Goal: Consume media (video, audio): Consume media (video, audio)

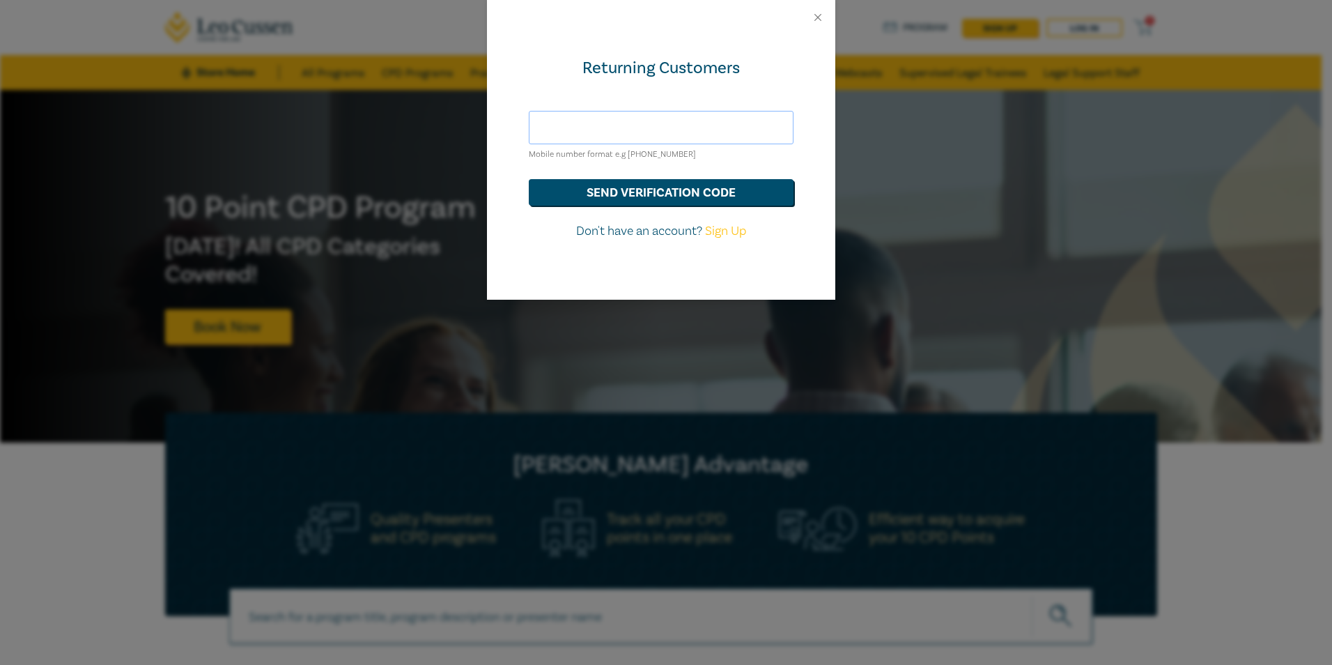
click at [647, 133] on input "text" at bounding box center [661, 127] width 265 height 33
type input "nicoletta.georgantas@dandanis.com.au"
click at [663, 198] on button "send verification code" at bounding box center [661, 192] width 265 height 26
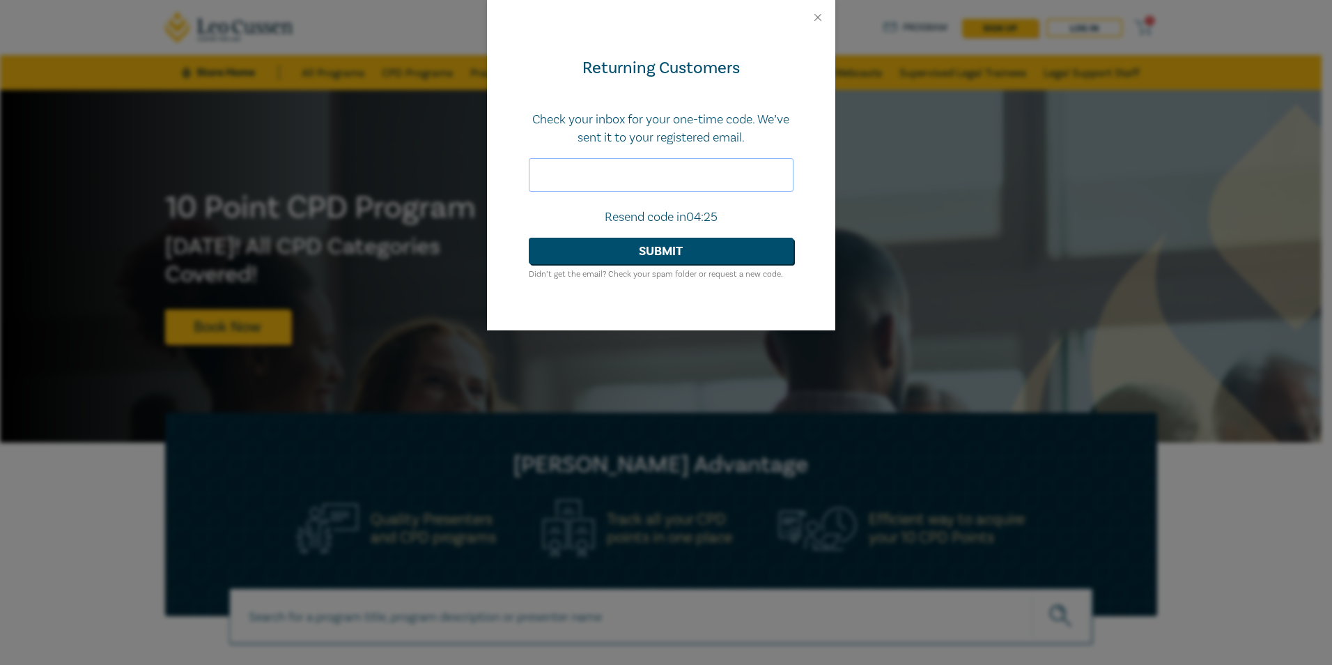
click at [672, 182] on input "text" at bounding box center [661, 174] width 265 height 33
type input "599236"
click at [661, 254] on button "Submit" at bounding box center [661, 251] width 265 height 26
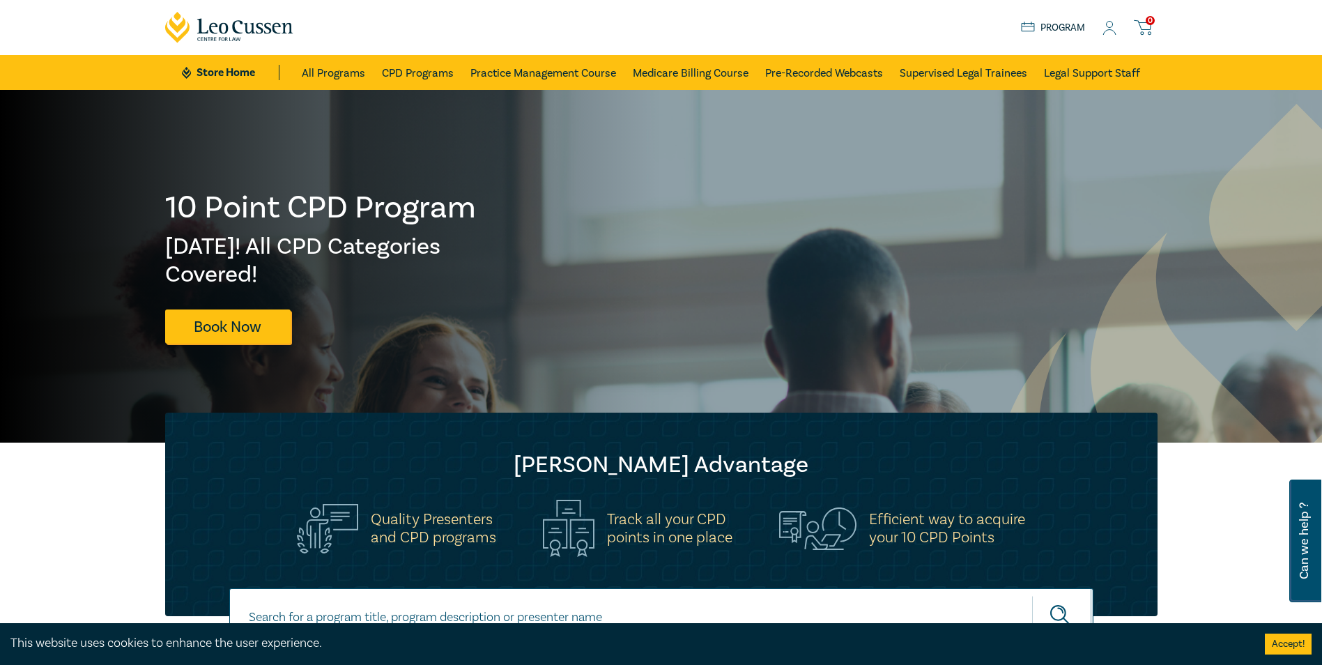
click at [1111, 29] on icon at bounding box center [1109, 28] width 14 height 15
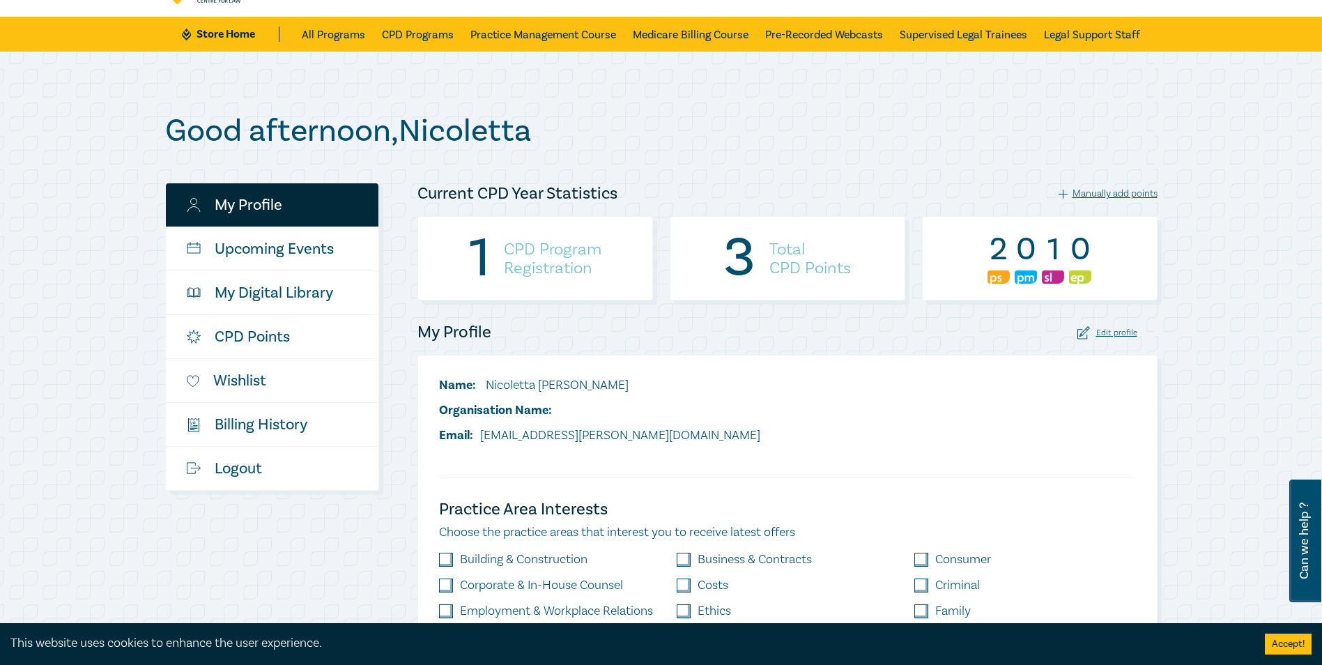
scroll to position [70, 0]
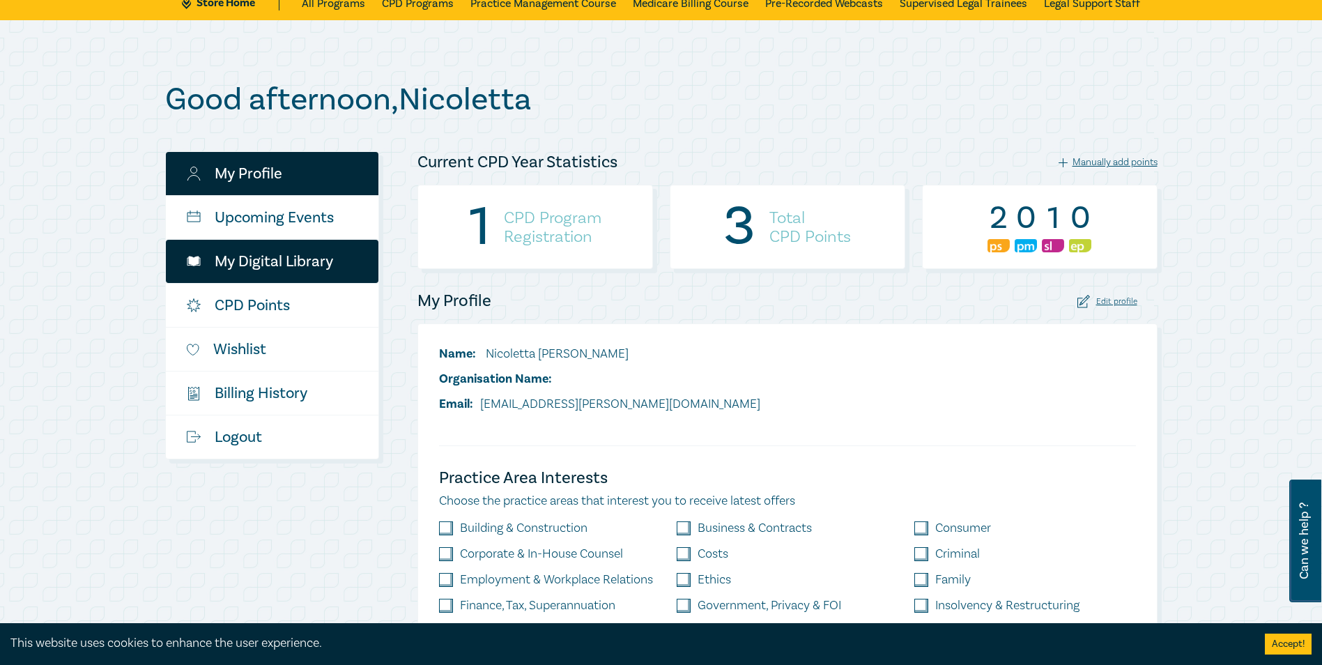
click at [270, 256] on link "My Digital Library" at bounding box center [272, 261] width 213 height 43
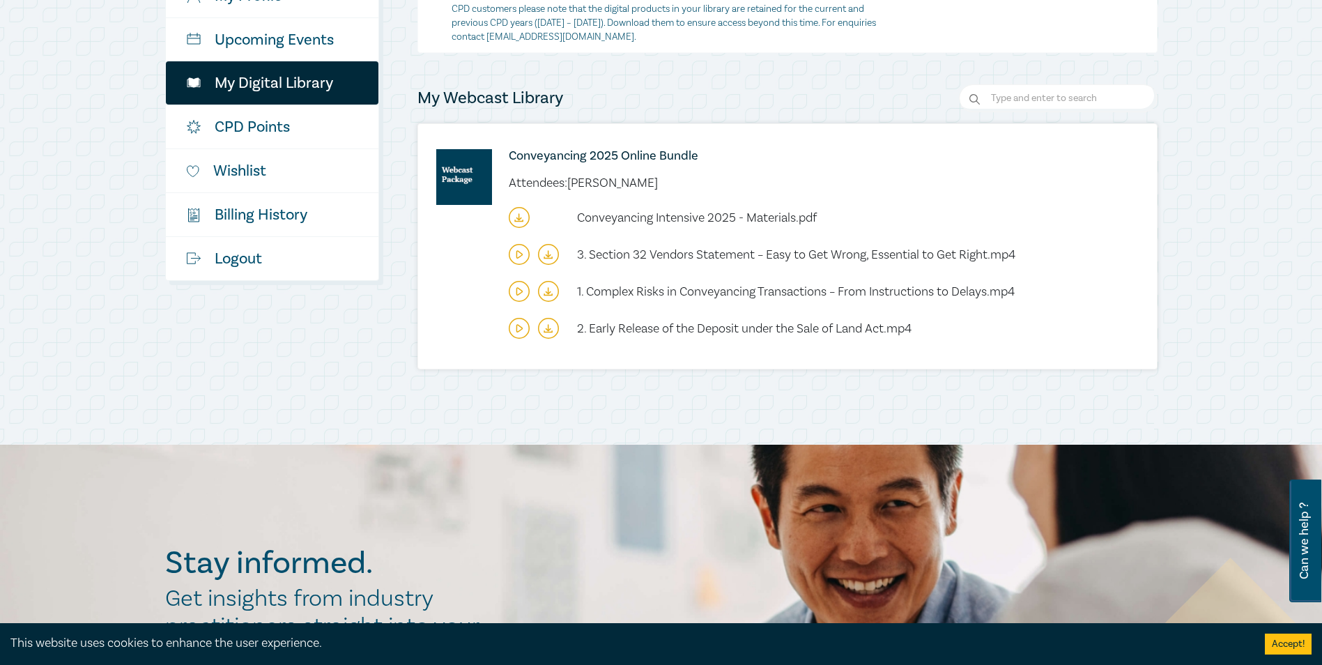
scroll to position [279, 0]
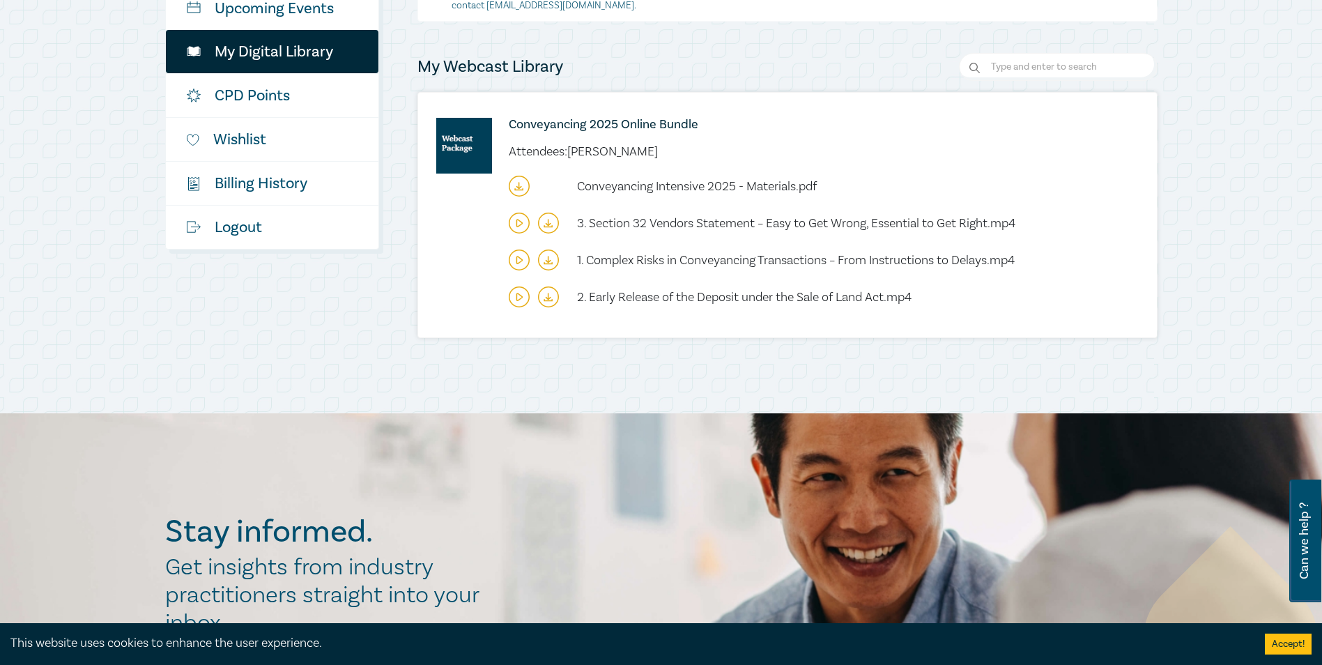
click at [523, 293] on icon at bounding box center [519, 296] width 21 height 21
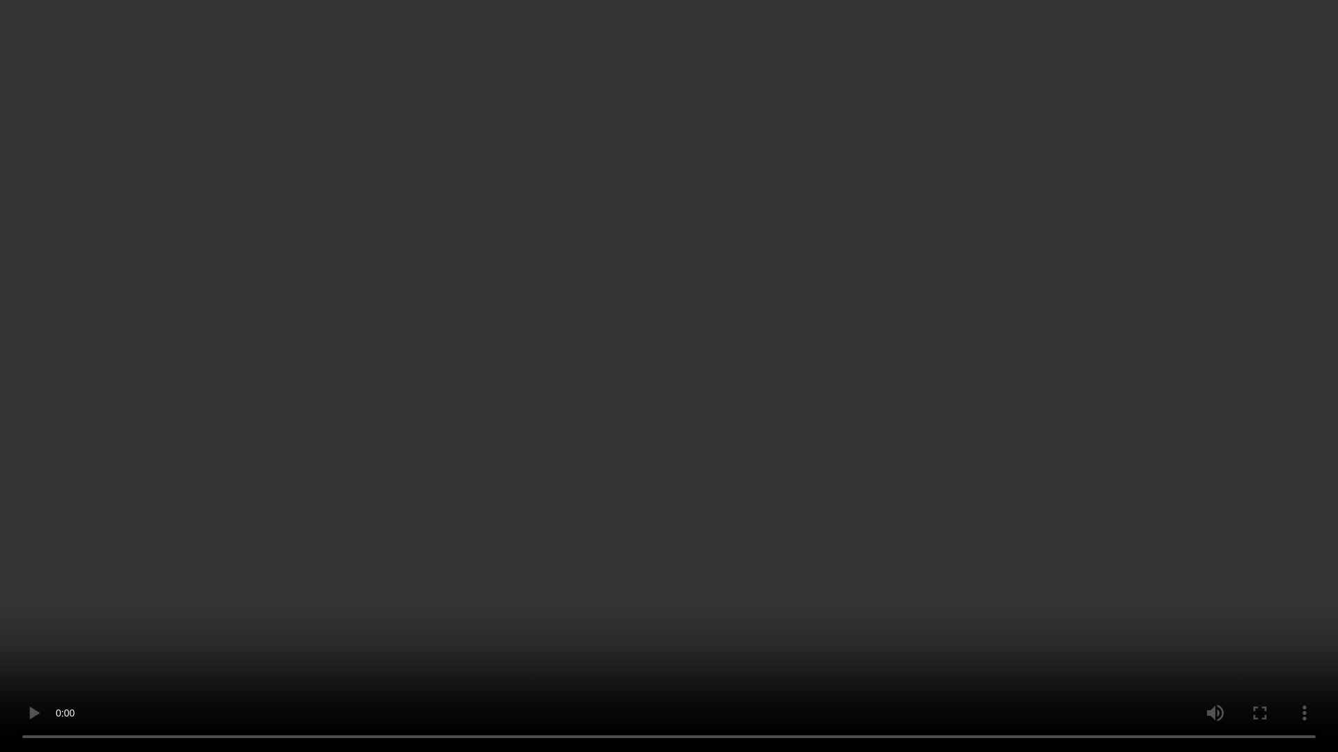
click at [821, 630] on video at bounding box center [669, 376] width 1338 height 752
click at [927, 431] on video at bounding box center [669, 376] width 1338 height 752
click at [718, 286] on video at bounding box center [669, 376] width 1338 height 752
click at [821, 610] on video at bounding box center [669, 376] width 1338 height 752
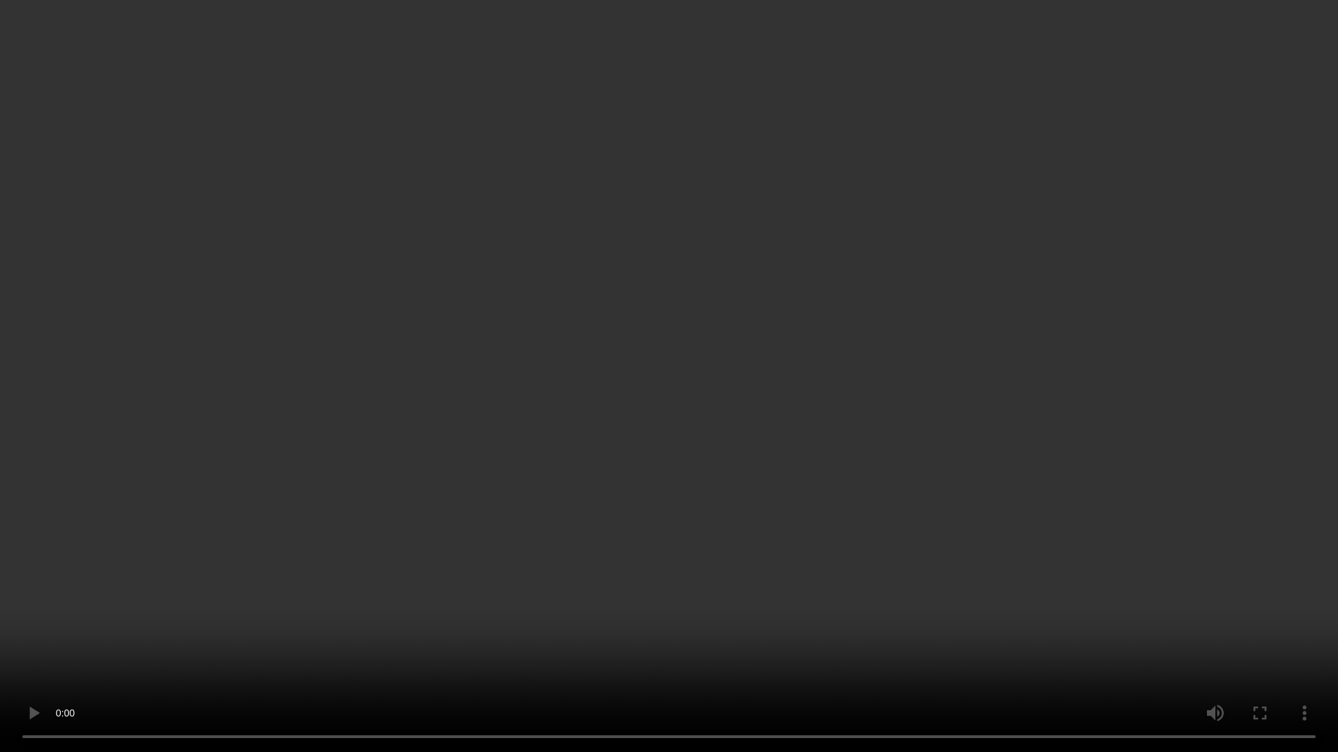
click at [1029, 418] on video at bounding box center [669, 376] width 1338 height 752
drag, startPoint x: 1132, startPoint y: 133, endPoint x: 1178, endPoint y: 142, distance: 46.2
click at [1132, 133] on video at bounding box center [669, 376] width 1338 height 752
click at [1162, 155] on video at bounding box center [669, 376] width 1338 height 752
drag, startPoint x: 963, startPoint y: 357, endPoint x: 986, endPoint y: 357, distance: 23.0
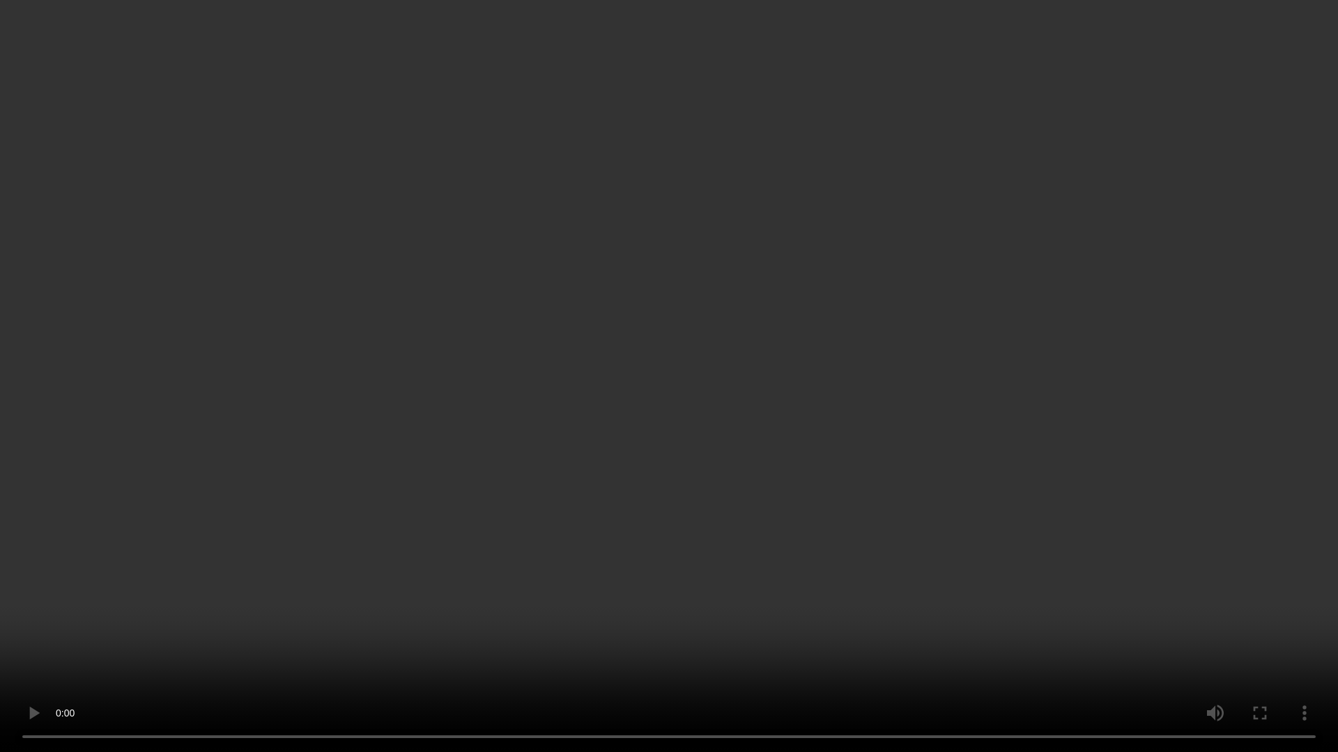
click at [964, 357] on video at bounding box center [669, 376] width 1338 height 752
drag, startPoint x: 847, startPoint y: 393, endPoint x: 903, endPoint y: 394, distance: 55.8
click at [847, 393] on video at bounding box center [669, 376] width 1338 height 752
click at [644, 194] on video at bounding box center [669, 376] width 1338 height 752
click at [952, 377] on video at bounding box center [669, 376] width 1338 height 752
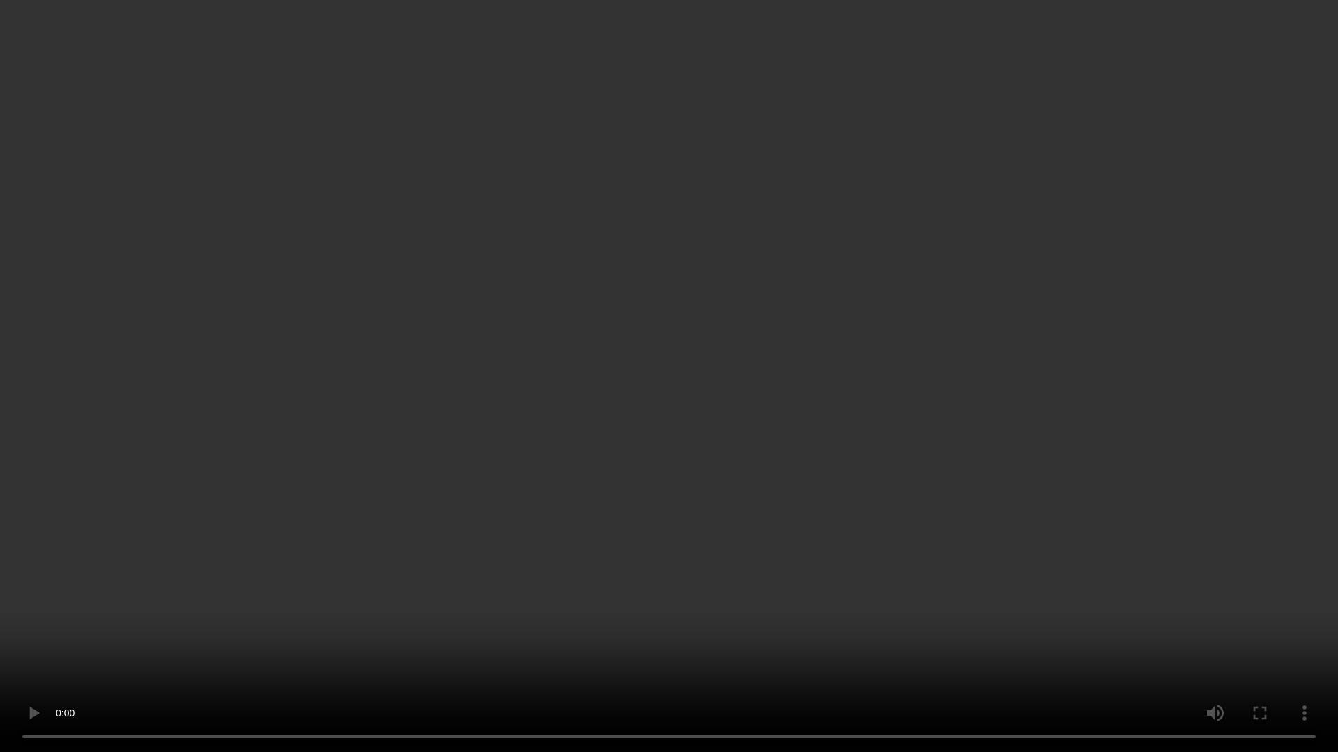
click at [666, 275] on video at bounding box center [669, 376] width 1338 height 752
drag, startPoint x: 793, startPoint y: 350, endPoint x: 1321, endPoint y: 379, distance: 528.9
click at [793, 350] on video at bounding box center [669, 376] width 1338 height 752
drag, startPoint x: 920, startPoint y: 532, endPoint x: 1026, endPoint y: 538, distance: 106.8
click at [920, 532] on video at bounding box center [669, 376] width 1338 height 752
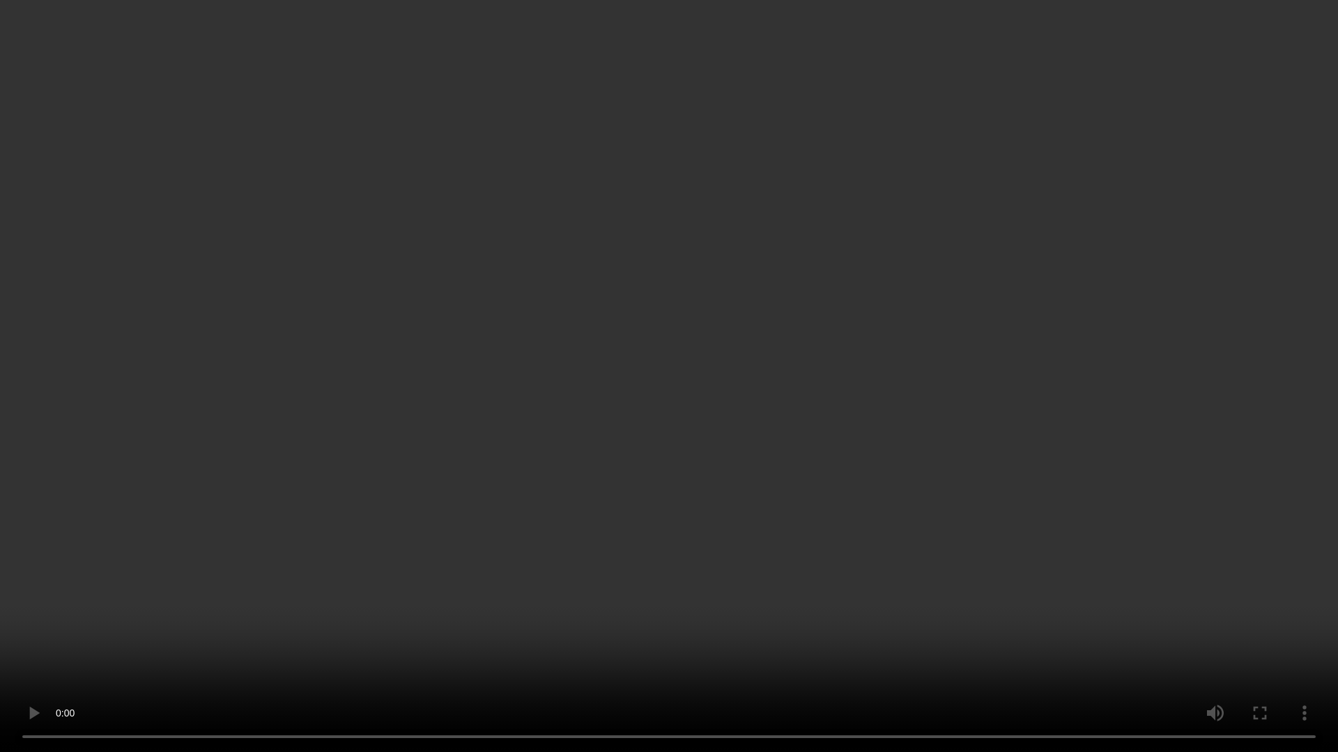
drag, startPoint x: 1257, startPoint y: 533, endPoint x: 1287, endPoint y: 534, distance: 30.0
click at [1257, 533] on video at bounding box center [669, 376] width 1338 height 752
click at [1057, 314] on video at bounding box center [669, 376] width 1338 height 752
drag, startPoint x: 540, startPoint y: 167, endPoint x: 691, endPoint y: 245, distance: 170.1
click at [540, 167] on video at bounding box center [669, 376] width 1338 height 752
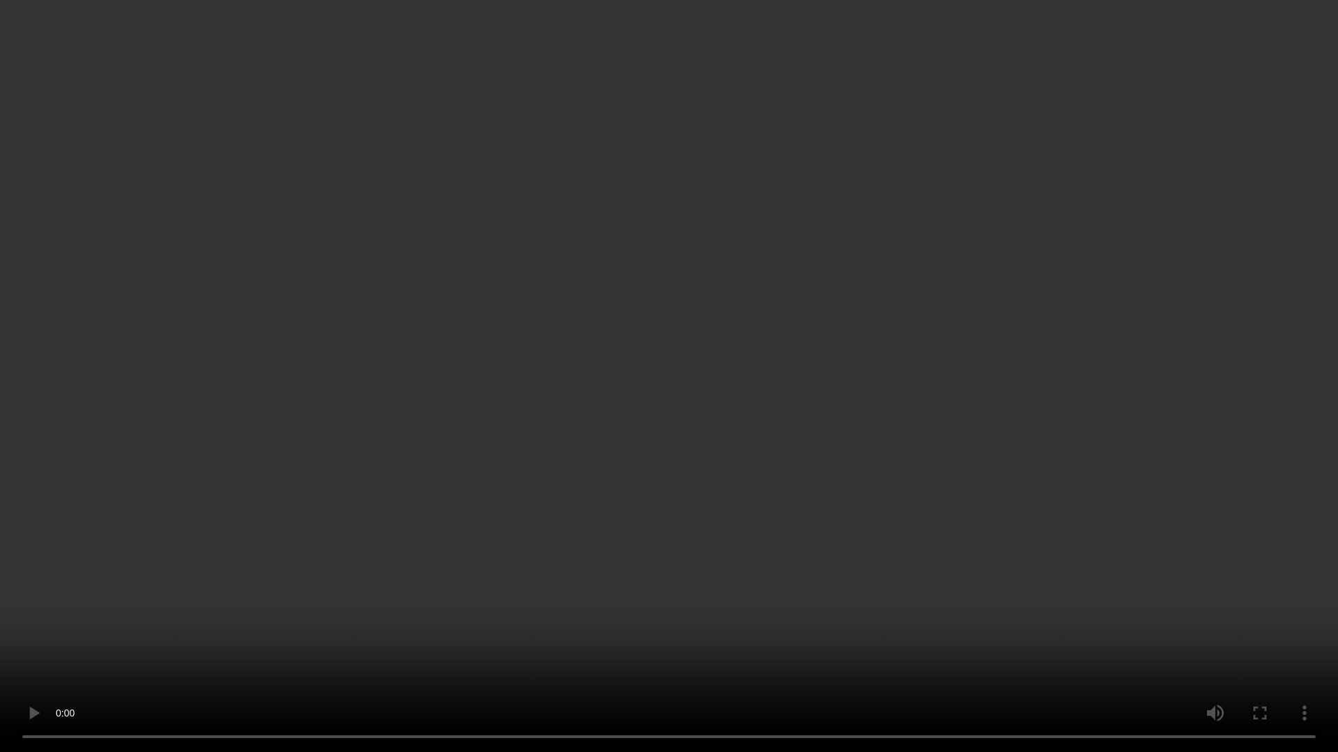
click at [771, 519] on video at bounding box center [669, 376] width 1338 height 752
click at [706, 517] on video at bounding box center [669, 376] width 1338 height 752
click at [851, 435] on video at bounding box center [669, 376] width 1338 height 752
click at [1065, 303] on video at bounding box center [669, 376] width 1338 height 752
click at [1159, 403] on video at bounding box center [669, 376] width 1338 height 752
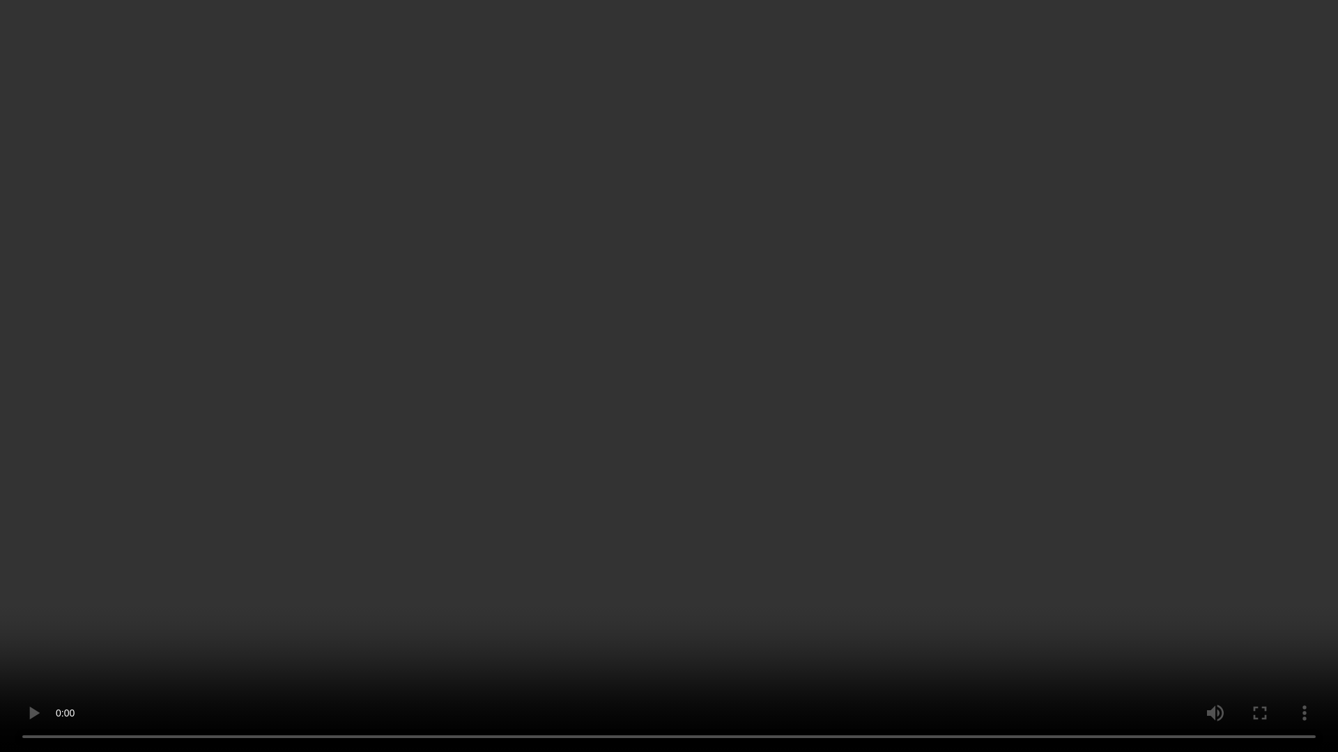
drag, startPoint x: 383, startPoint y: 269, endPoint x: 394, endPoint y: 274, distance: 11.5
click at [385, 269] on video at bounding box center [669, 376] width 1338 height 752
drag, startPoint x: 900, startPoint y: 298, endPoint x: 906, endPoint y: 310, distance: 13.4
click at [900, 298] on video at bounding box center [669, 376] width 1338 height 752
click at [681, 507] on video at bounding box center [669, 376] width 1338 height 752
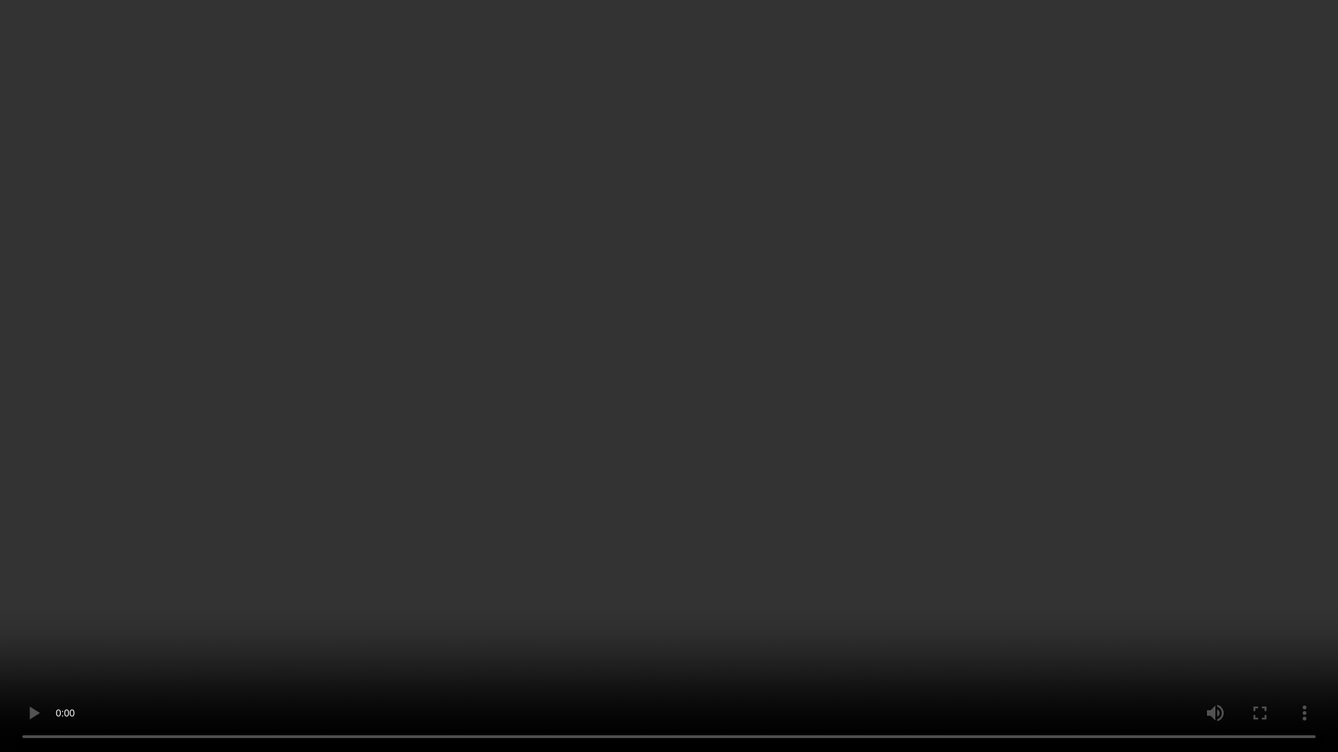
click at [654, 454] on video at bounding box center [669, 376] width 1338 height 752
drag, startPoint x: 942, startPoint y: 411, endPoint x: 974, endPoint y: 408, distance: 32.2
click at [942, 411] on video at bounding box center [669, 376] width 1338 height 752
drag, startPoint x: 1151, startPoint y: 349, endPoint x: 1185, endPoint y: 367, distance: 38.6
click at [1151, 349] on video at bounding box center [669, 376] width 1338 height 752
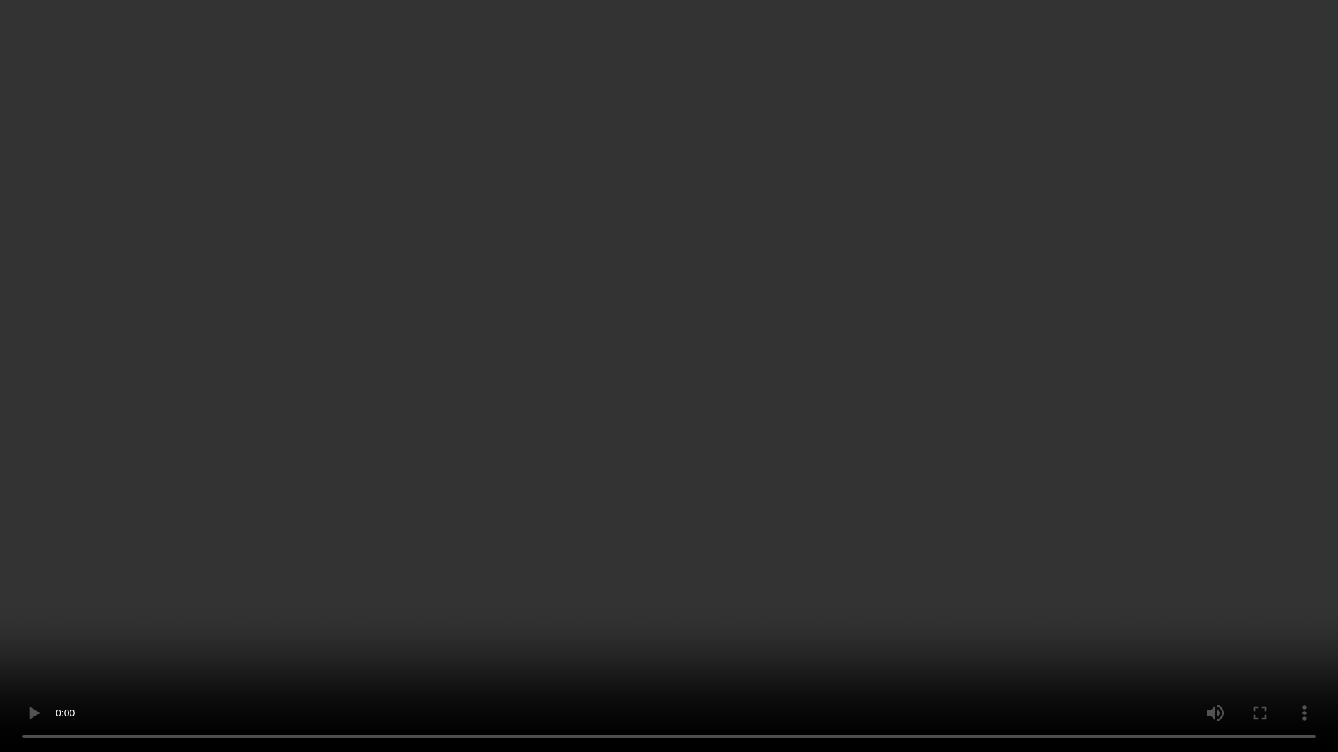
drag, startPoint x: 834, startPoint y: 433, endPoint x: 850, endPoint y: 470, distance: 40.3
click at [834, 433] on video at bounding box center [669, 376] width 1338 height 752
click at [773, 372] on video at bounding box center [669, 376] width 1338 height 752
click at [701, 450] on video at bounding box center [669, 376] width 1338 height 752
click at [785, 412] on video at bounding box center [669, 376] width 1338 height 752
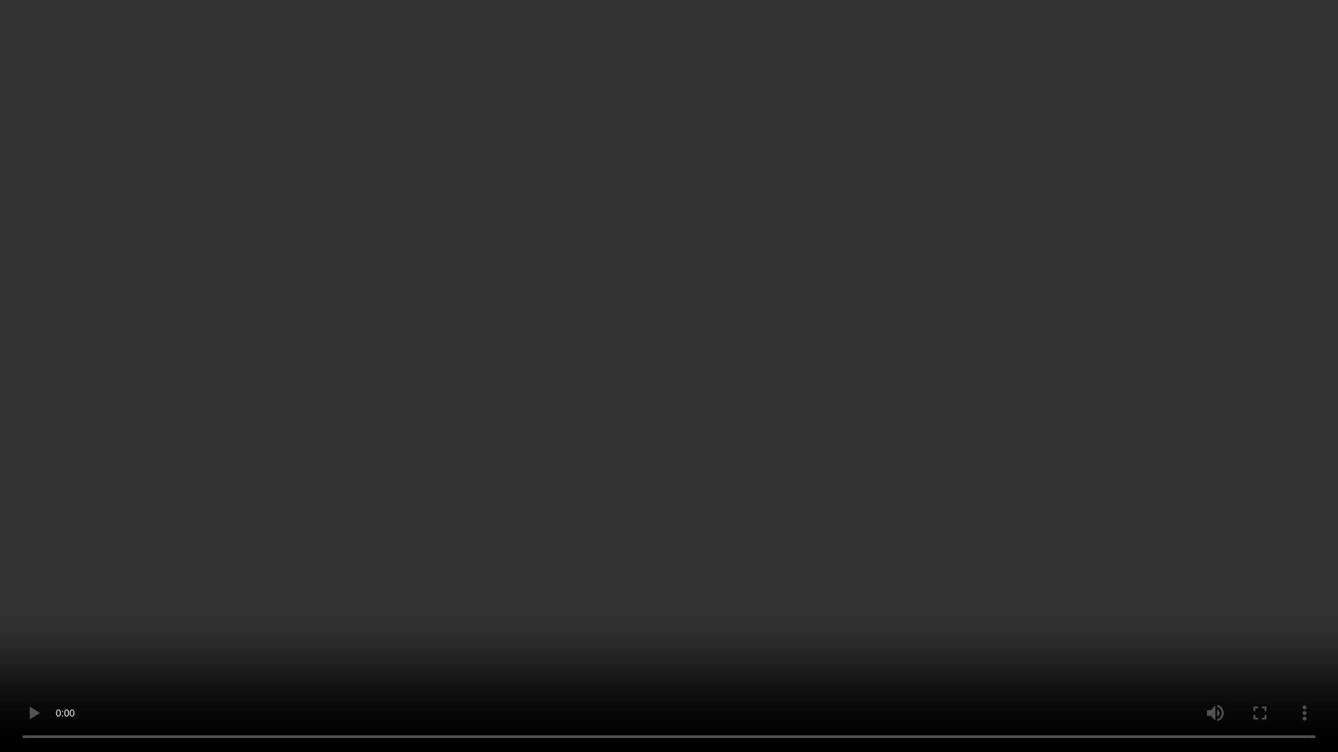
click at [421, 401] on video at bounding box center [669, 376] width 1338 height 752
drag, startPoint x: 1068, startPoint y: 385, endPoint x: 1113, endPoint y: 391, distance: 44.9
click at [1068, 385] on video at bounding box center [669, 376] width 1338 height 752
click at [846, 310] on video at bounding box center [669, 376] width 1338 height 752
click at [825, 378] on video at bounding box center [669, 376] width 1338 height 752
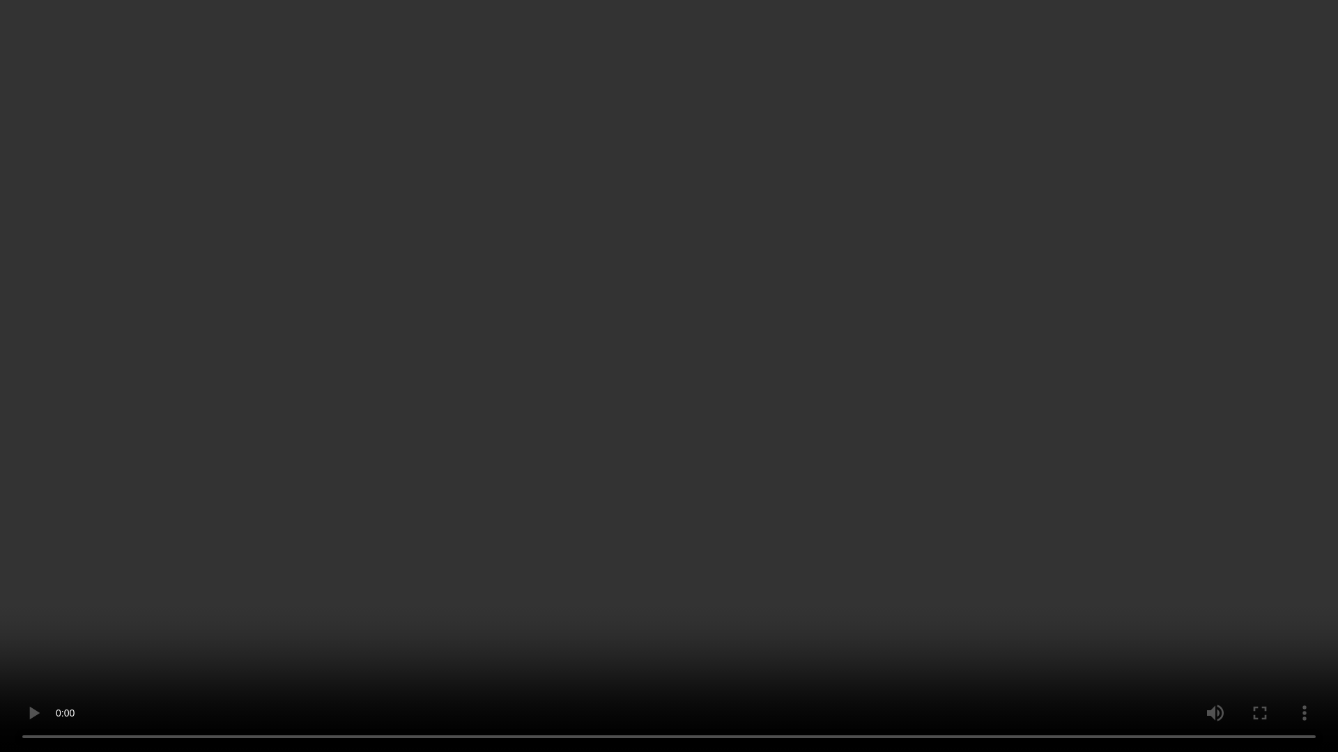
click at [656, 399] on video at bounding box center [669, 376] width 1338 height 752
click at [1021, 385] on video at bounding box center [669, 376] width 1338 height 752
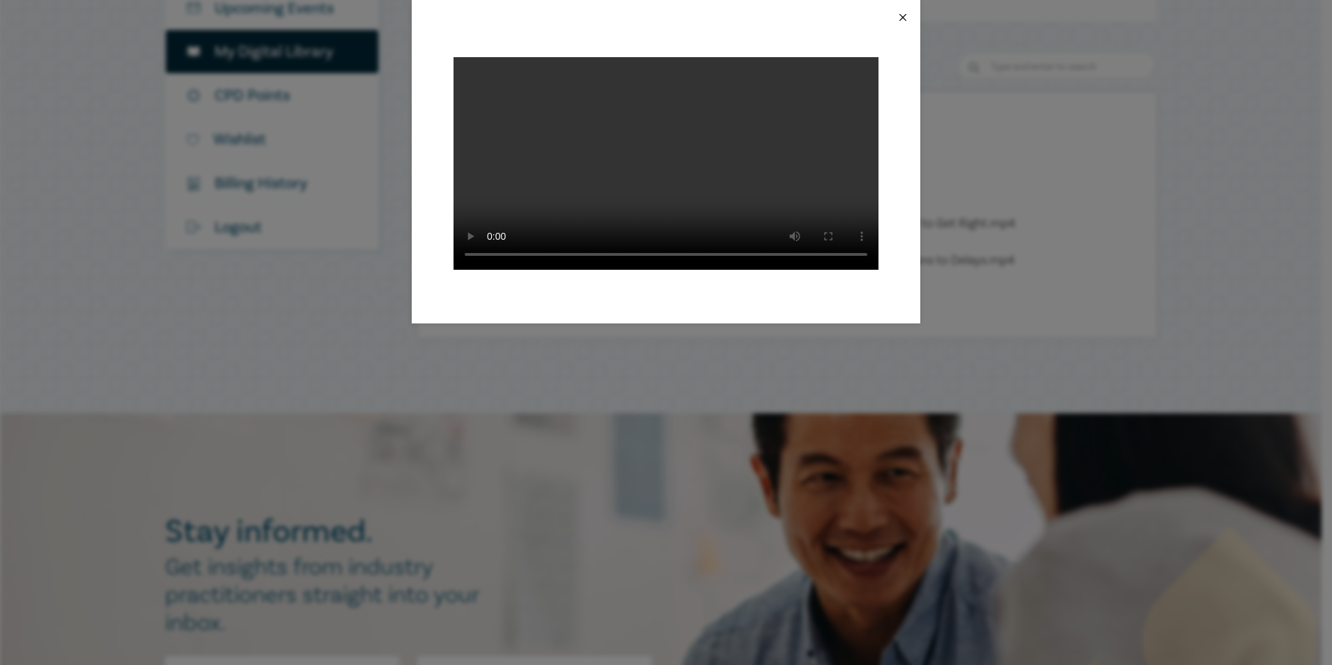
click at [905, 15] on button "Close" at bounding box center [903, 17] width 13 height 13
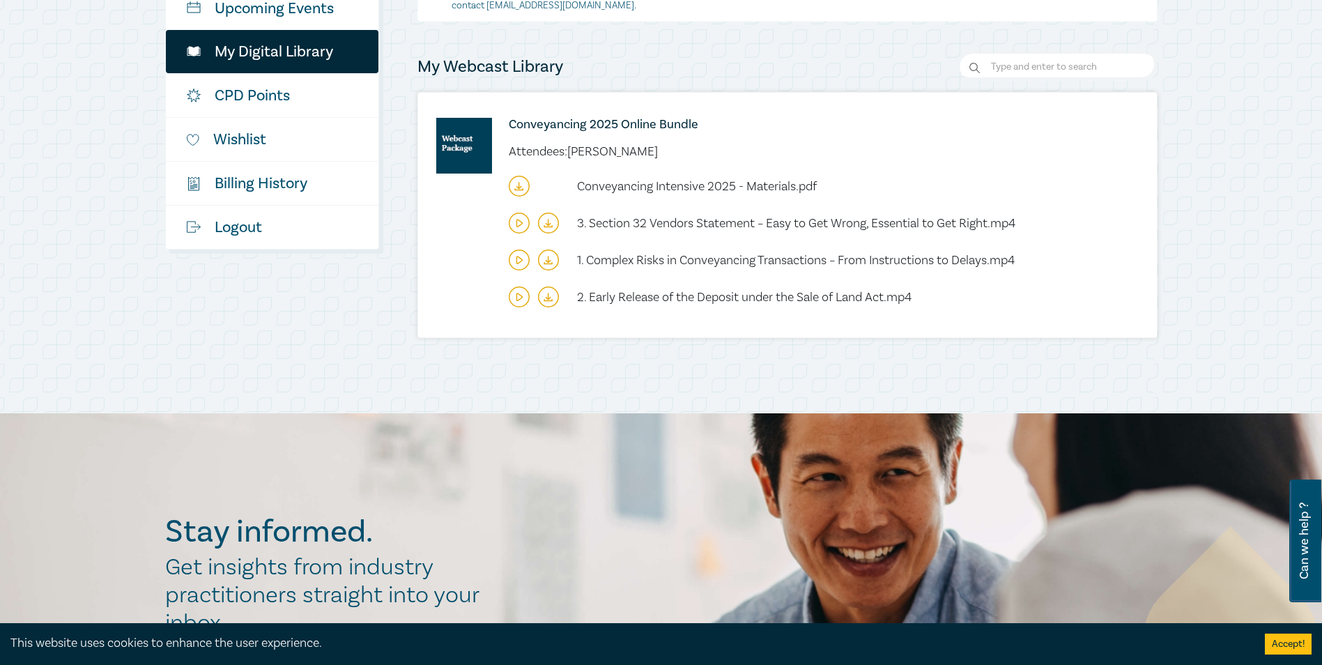
click at [526, 187] on icon at bounding box center [519, 186] width 21 height 21
click at [518, 224] on icon at bounding box center [519, 223] width 21 height 21
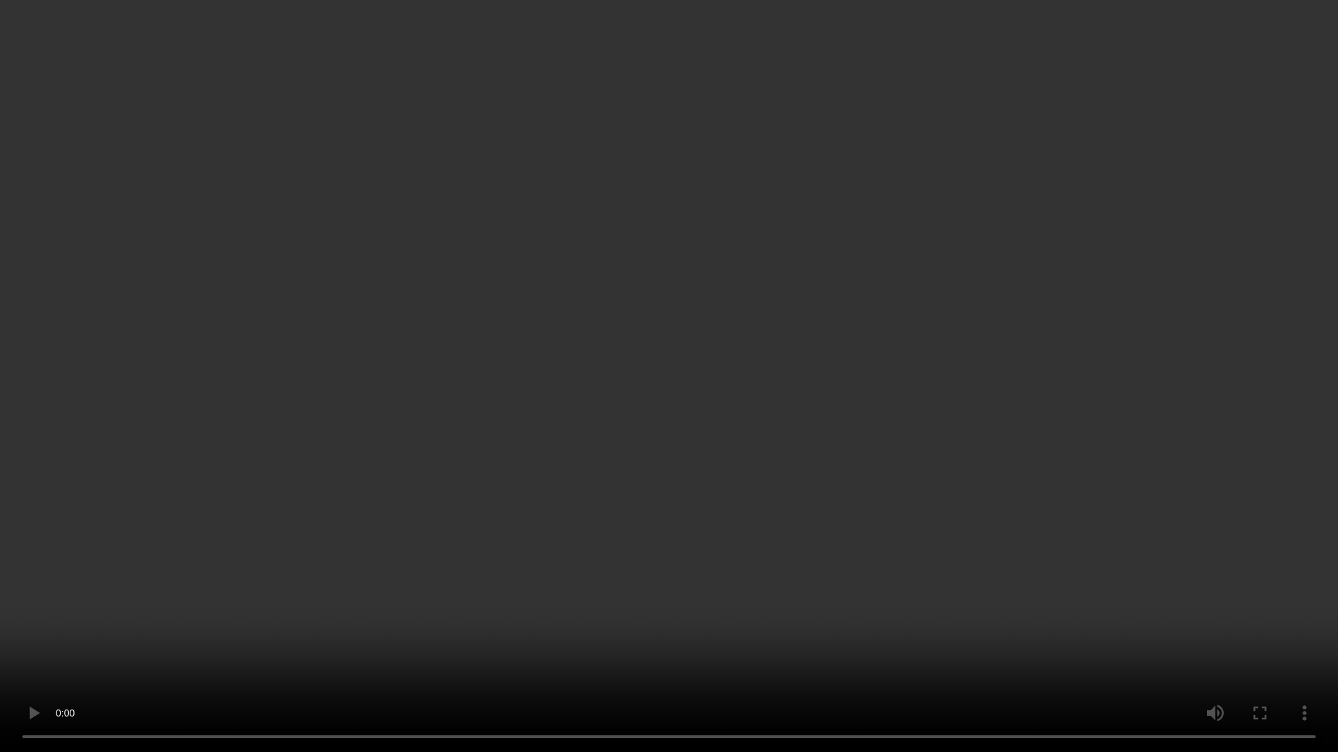
click at [715, 348] on video at bounding box center [669, 376] width 1338 height 752
click at [401, 311] on video at bounding box center [669, 376] width 1338 height 752
click at [694, 445] on video at bounding box center [669, 376] width 1338 height 752
click at [851, 414] on video at bounding box center [669, 376] width 1338 height 752
click at [708, 503] on video at bounding box center [669, 376] width 1338 height 752
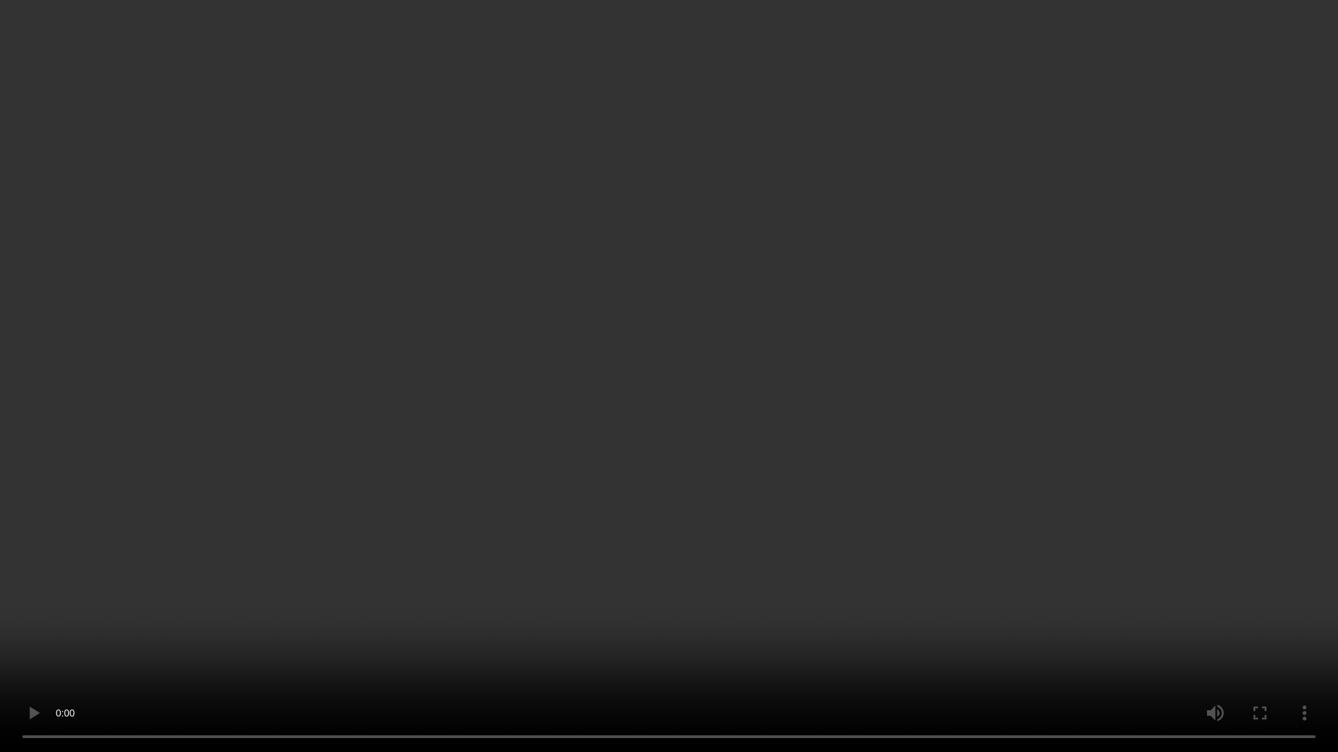
click at [672, 480] on video at bounding box center [669, 376] width 1338 height 752
click at [514, 510] on video at bounding box center [669, 376] width 1338 height 752
click at [816, 369] on video at bounding box center [669, 376] width 1338 height 752
click at [883, 180] on video at bounding box center [669, 376] width 1338 height 752
click at [456, 187] on video at bounding box center [669, 376] width 1338 height 752
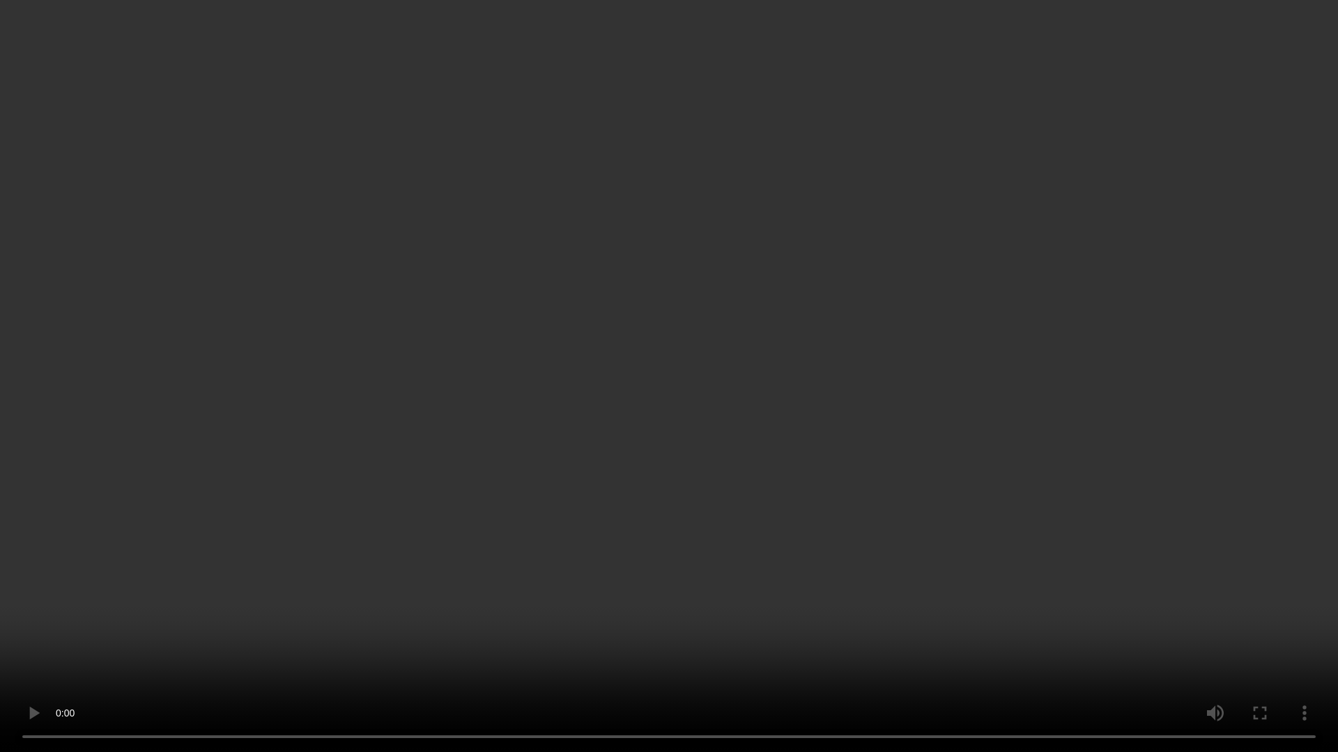
click at [313, 383] on video at bounding box center [669, 376] width 1338 height 752
click at [469, 244] on video at bounding box center [669, 376] width 1338 height 752
click at [774, 506] on video at bounding box center [669, 376] width 1338 height 752
click at [1039, 540] on video at bounding box center [669, 376] width 1338 height 752
click at [1042, 540] on video at bounding box center [669, 376] width 1338 height 752
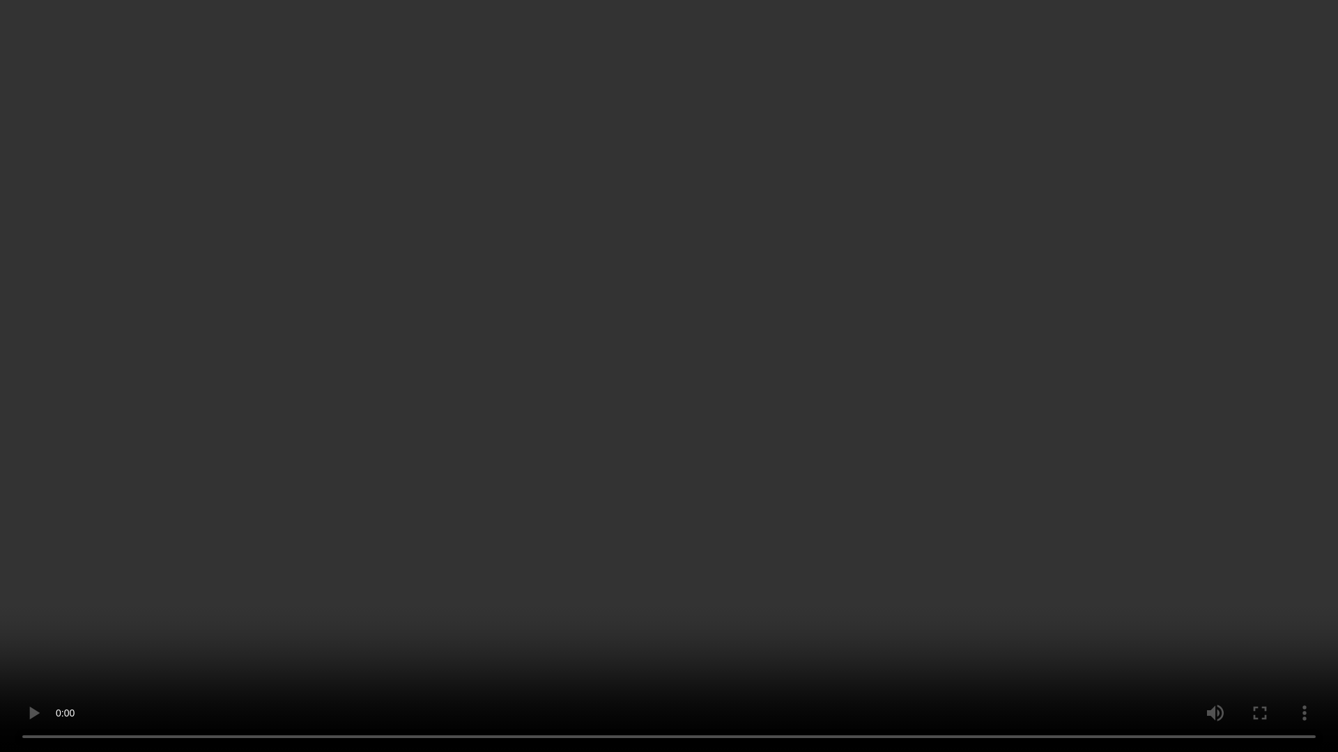
click at [644, 656] on video at bounding box center [669, 376] width 1338 height 752
click at [770, 524] on video at bounding box center [669, 376] width 1338 height 752
click at [509, 335] on video at bounding box center [669, 376] width 1338 height 752
drag, startPoint x: 628, startPoint y: 397, endPoint x: 659, endPoint y: 403, distance: 31.8
click at [628, 397] on video at bounding box center [669, 376] width 1338 height 752
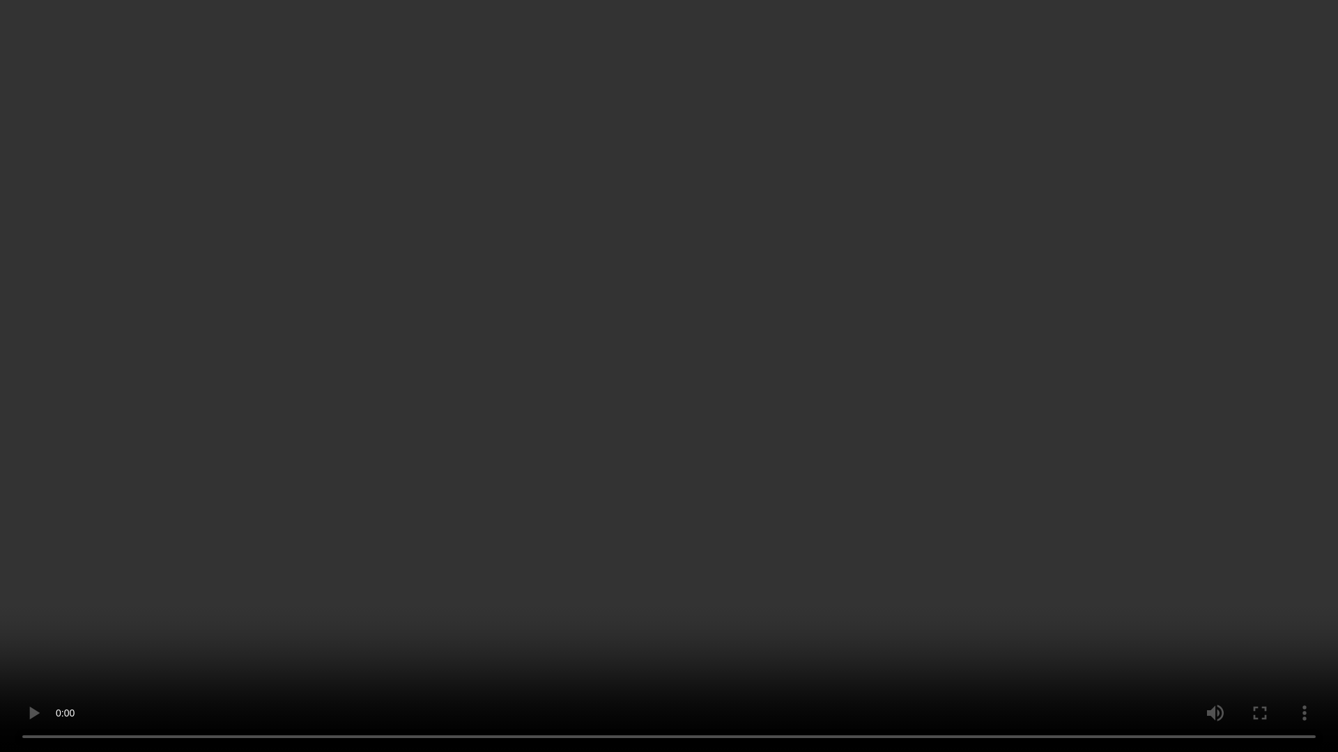
click at [818, 347] on video at bounding box center [669, 376] width 1338 height 752
click at [864, 385] on video at bounding box center [669, 376] width 1338 height 752
click at [749, 559] on video at bounding box center [669, 376] width 1338 height 752
drag, startPoint x: 580, startPoint y: 258, endPoint x: 778, endPoint y: 277, distance: 198.8
click at [580, 258] on video at bounding box center [669, 376] width 1338 height 752
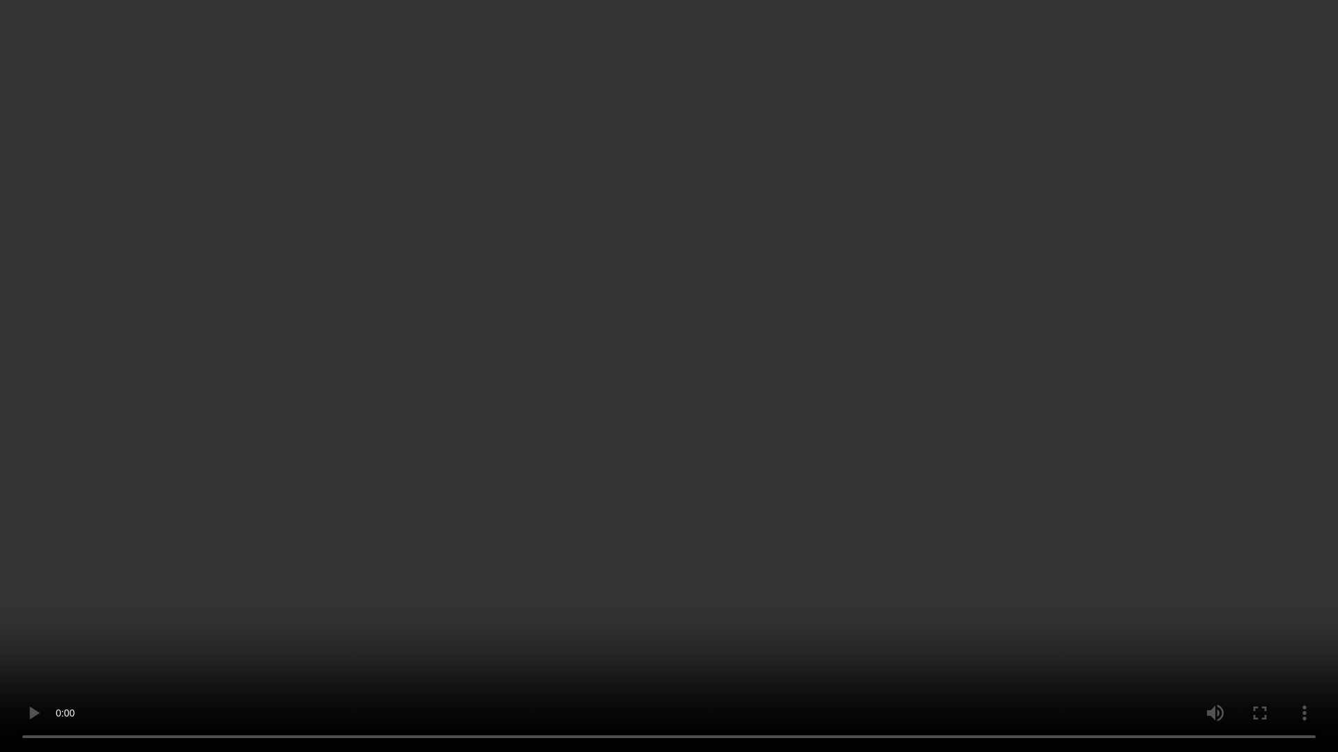
click at [608, 406] on video at bounding box center [669, 376] width 1338 height 752
click at [732, 504] on video at bounding box center [669, 376] width 1338 height 752
click at [994, 297] on video at bounding box center [669, 376] width 1338 height 752
click at [378, 307] on video at bounding box center [669, 376] width 1338 height 752
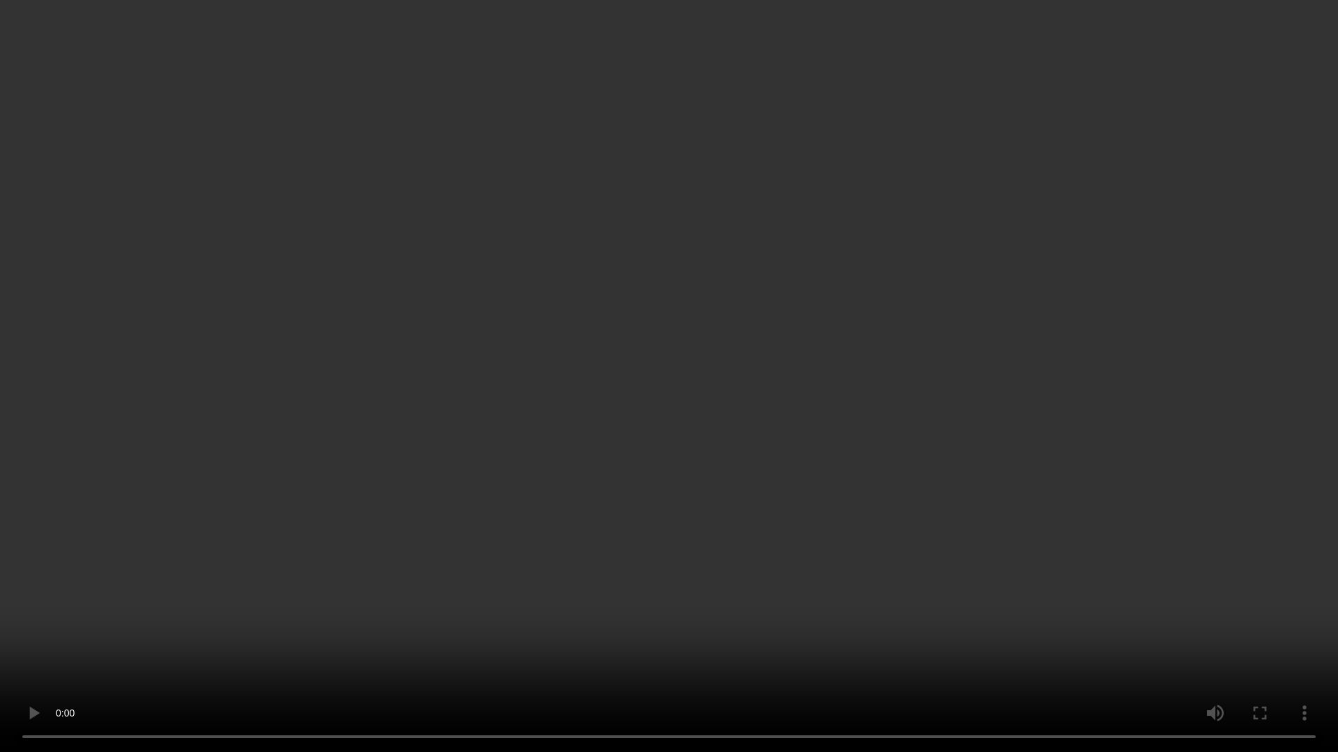
click at [735, 350] on video at bounding box center [669, 376] width 1338 height 752
click at [1189, 373] on video at bounding box center [669, 376] width 1338 height 752
click at [1125, 295] on video at bounding box center [669, 376] width 1338 height 752
click at [704, 218] on video at bounding box center [669, 376] width 1338 height 752
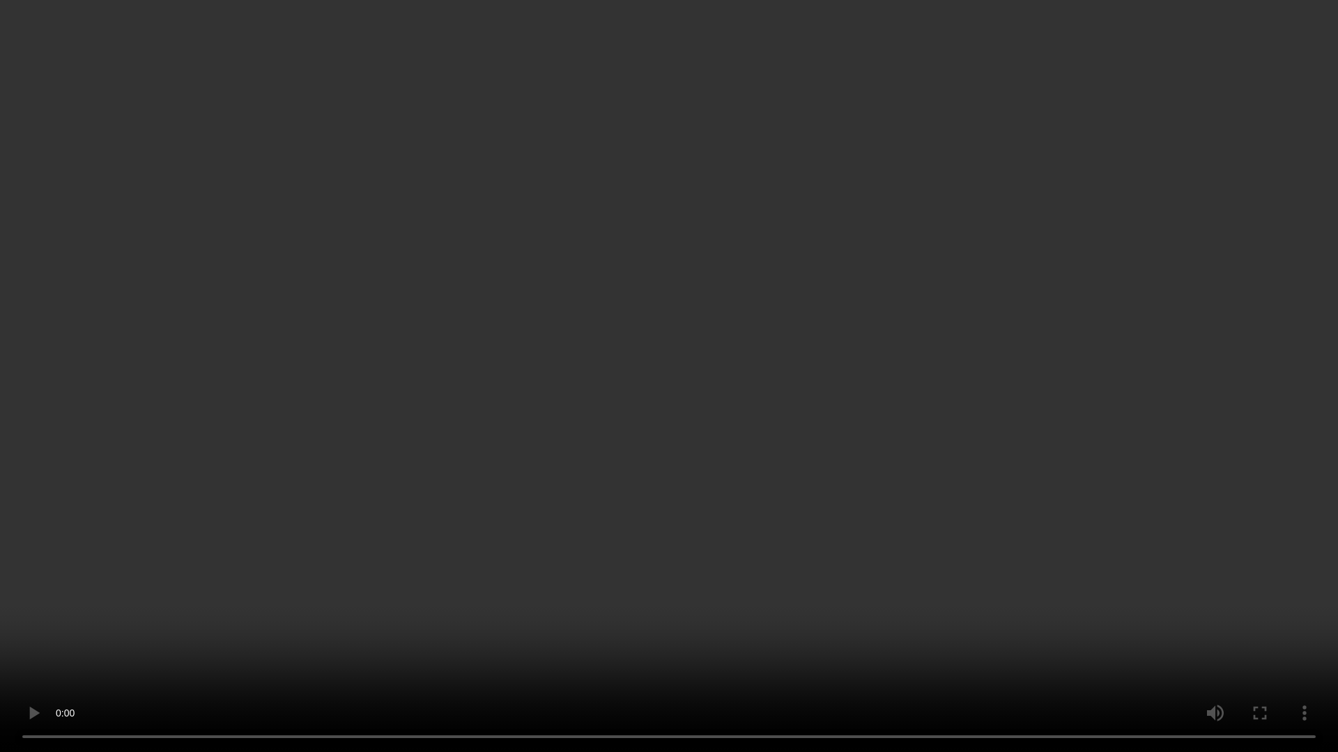
click at [633, 159] on video at bounding box center [669, 376] width 1338 height 752
click at [686, 40] on video at bounding box center [669, 376] width 1338 height 752
click at [878, 344] on video at bounding box center [669, 376] width 1338 height 752
click at [817, 244] on video at bounding box center [669, 376] width 1338 height 752
drag, startPoint x: 885, startPoint y: 213, endPoint x: 897, endPoint y: 214, distance: 12.6
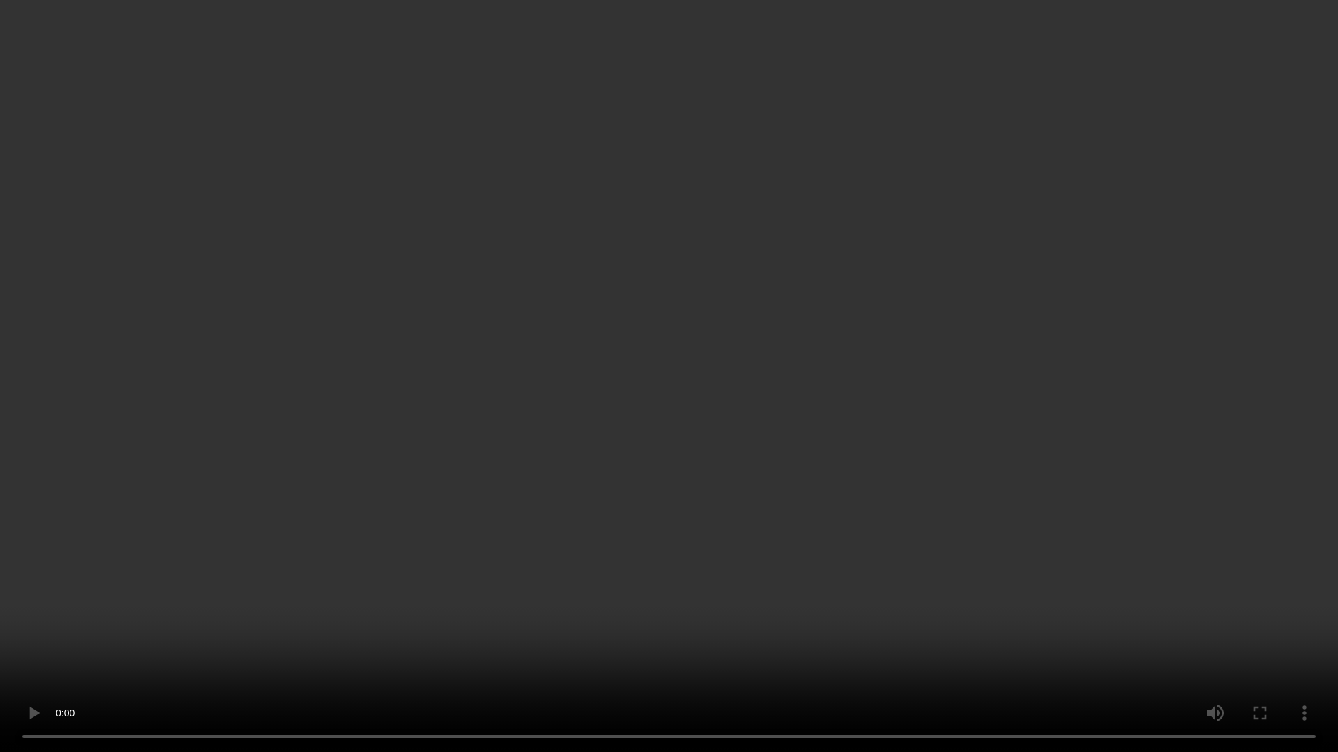
click at [888, 213] on video at bounding box center [669, 376] width 1338 height 752
click at [775, 469] on video at bounding box center [669, 376] width 1338 height 752
click at [352, 572] on video at bounding box center [669, 376] width 1338 height 752
click at [178, 360] on video at bounding box center [669, 376] width 1338 height 752
click at [304, 419] on video at bounding box center [669, 376] width 1338 height 752
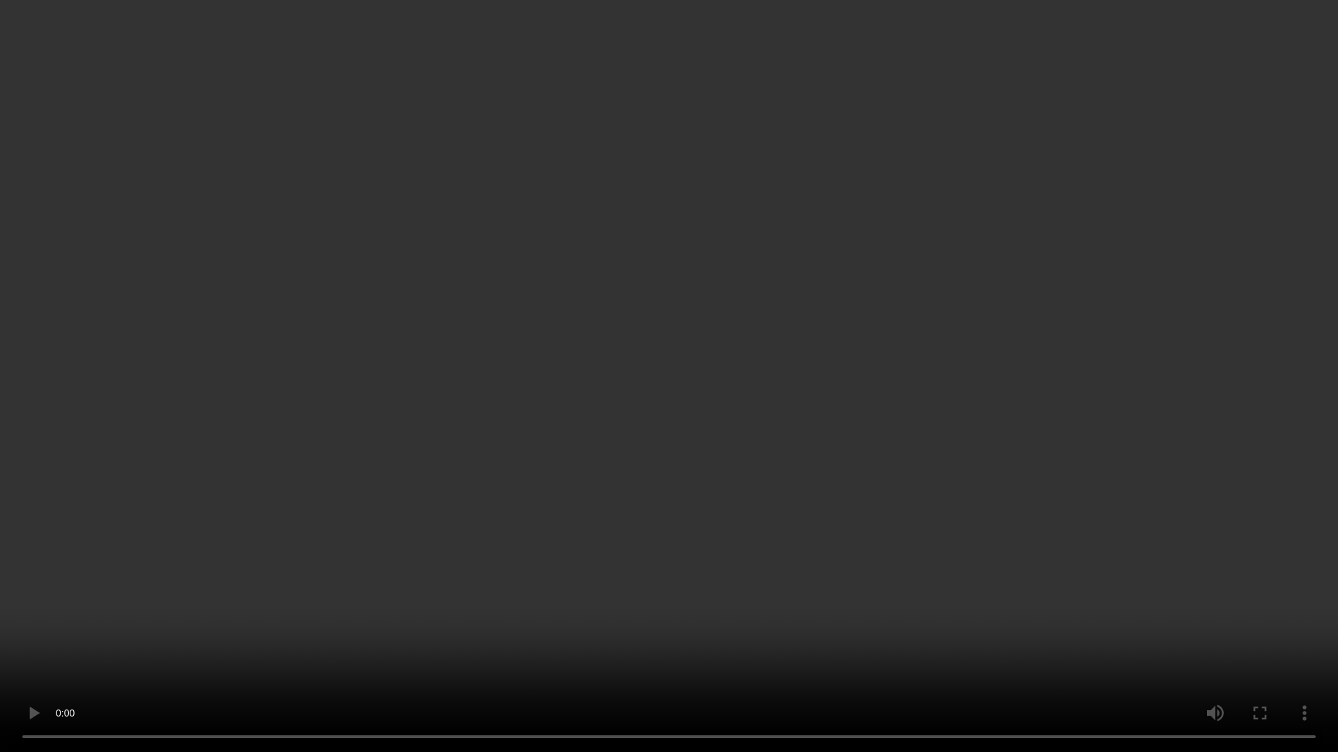
click at [306, 411] on video at bounding box center [669, 376] width 1338 height 752
click at [367, 433] on video at bounding box center [669, 376] width 1338 height 752
click at [398, 425] on video at bounding box center [669, 376] width 1338 height 752
click at [505, 384] on video at bounding box center [669, 376] width 1338 height 752
click at [741, 58] on video at bounding box center [669, 376] width 1338 height 752
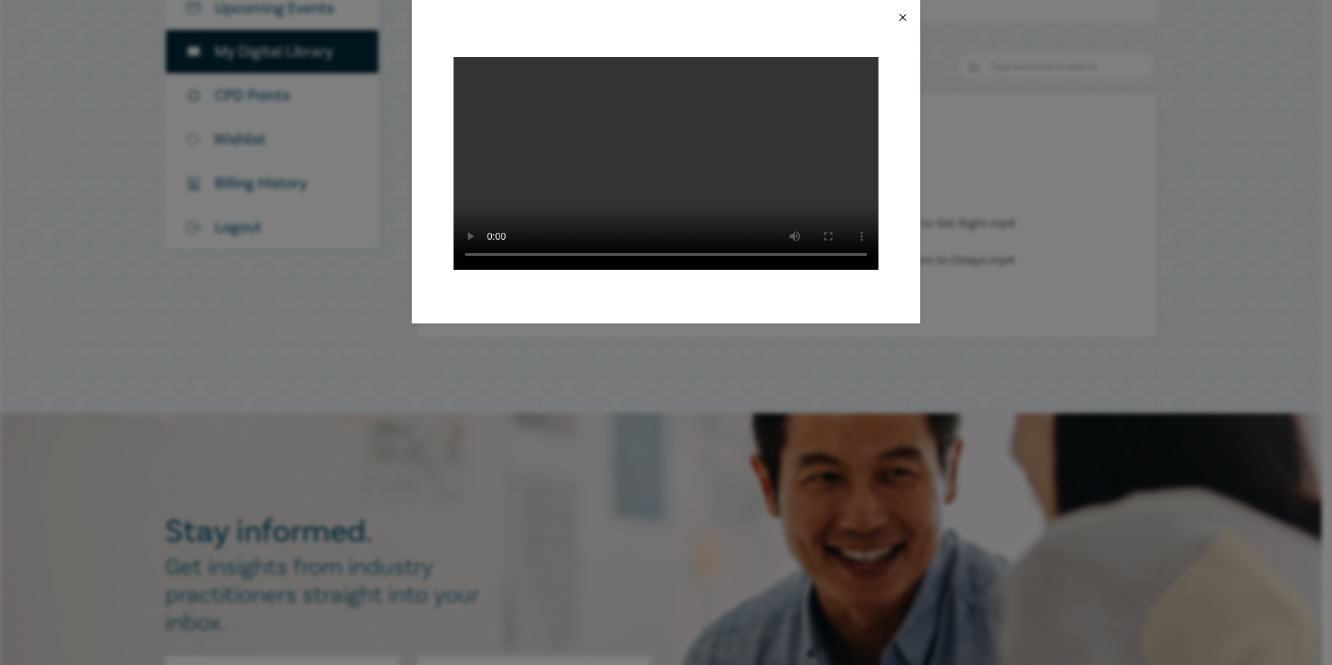
click at [902, 18] on button "Close" at bounding box center [903, 17] width 13 height 13
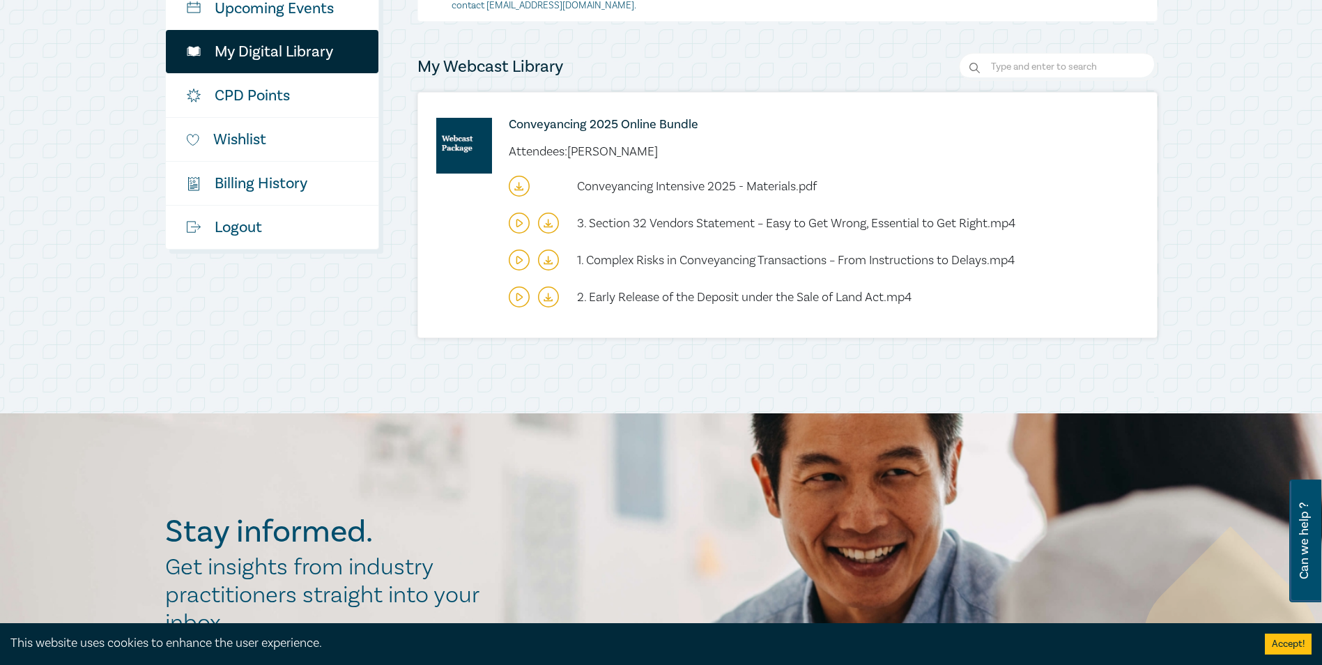
click at [1230, 118] on div "Good afternoon , [PERSON_NAME] My Profile Upcoming Events My Digital Library CP…" at bounding box center [661, 112] width 1322 height 602
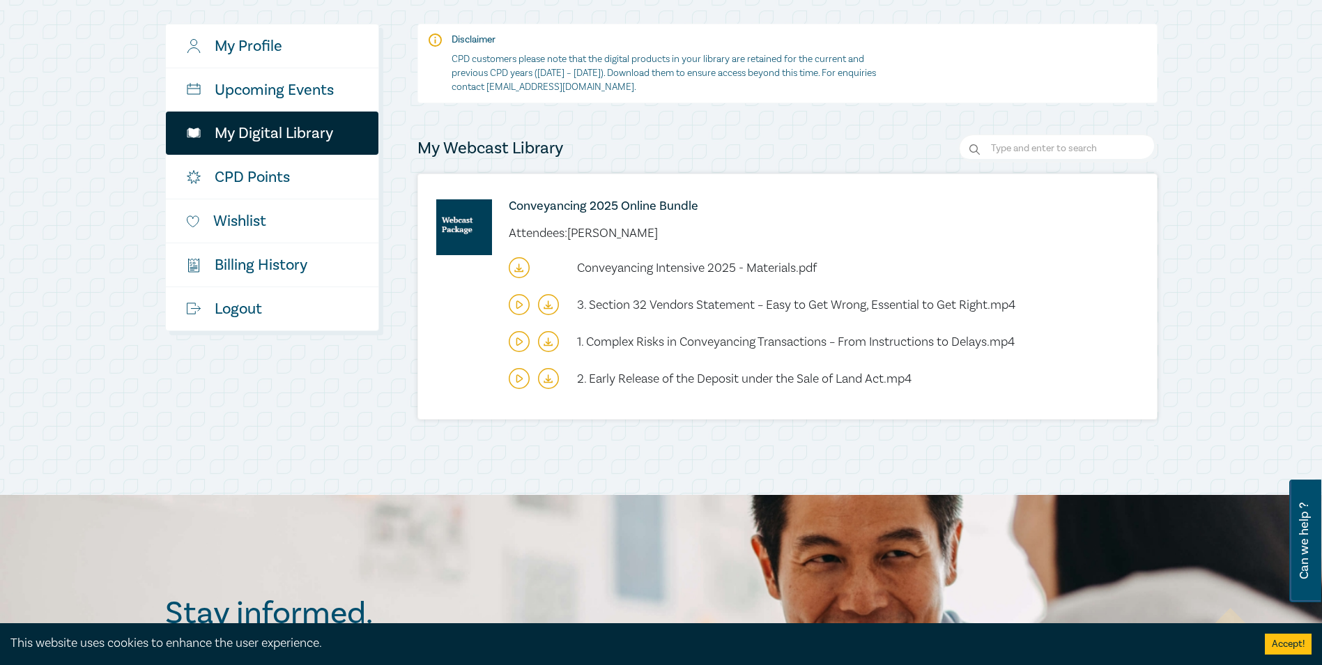
scroll to position [0, 0]
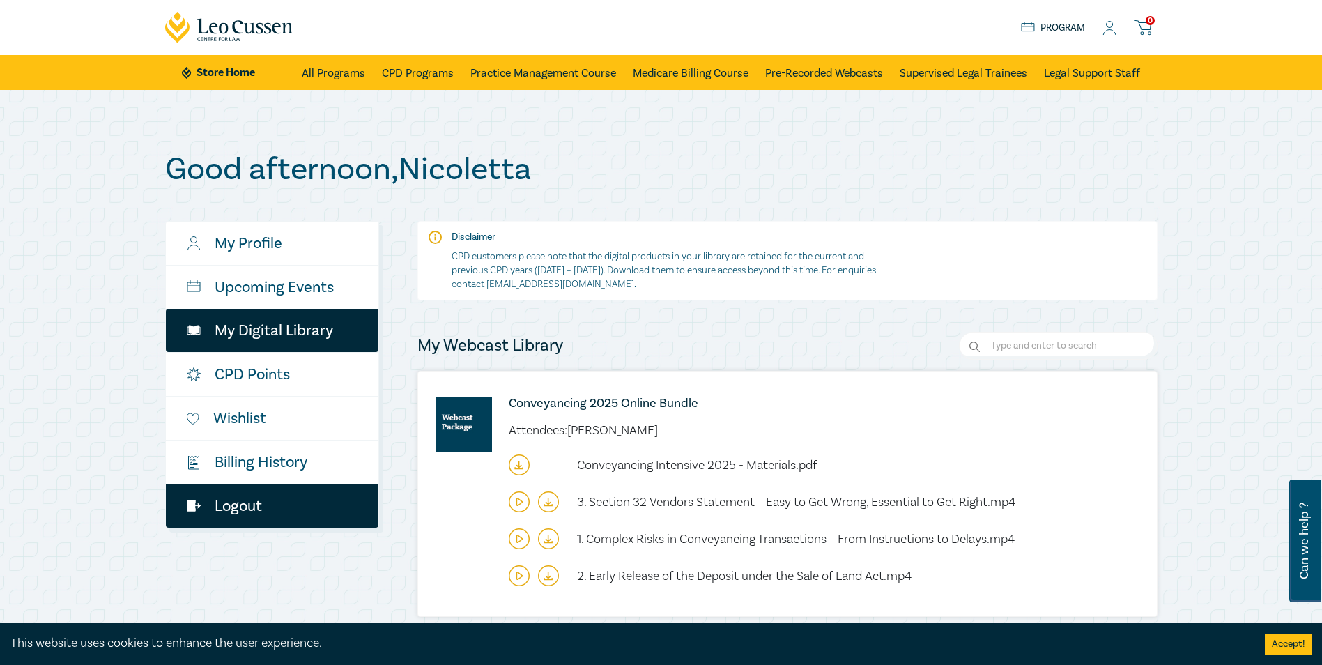
click at [235, 508] on link "Logout" at bounding box center [272, 505] width 213 height 43
